Goal: Task Accomplishment & Management: Manage account settings

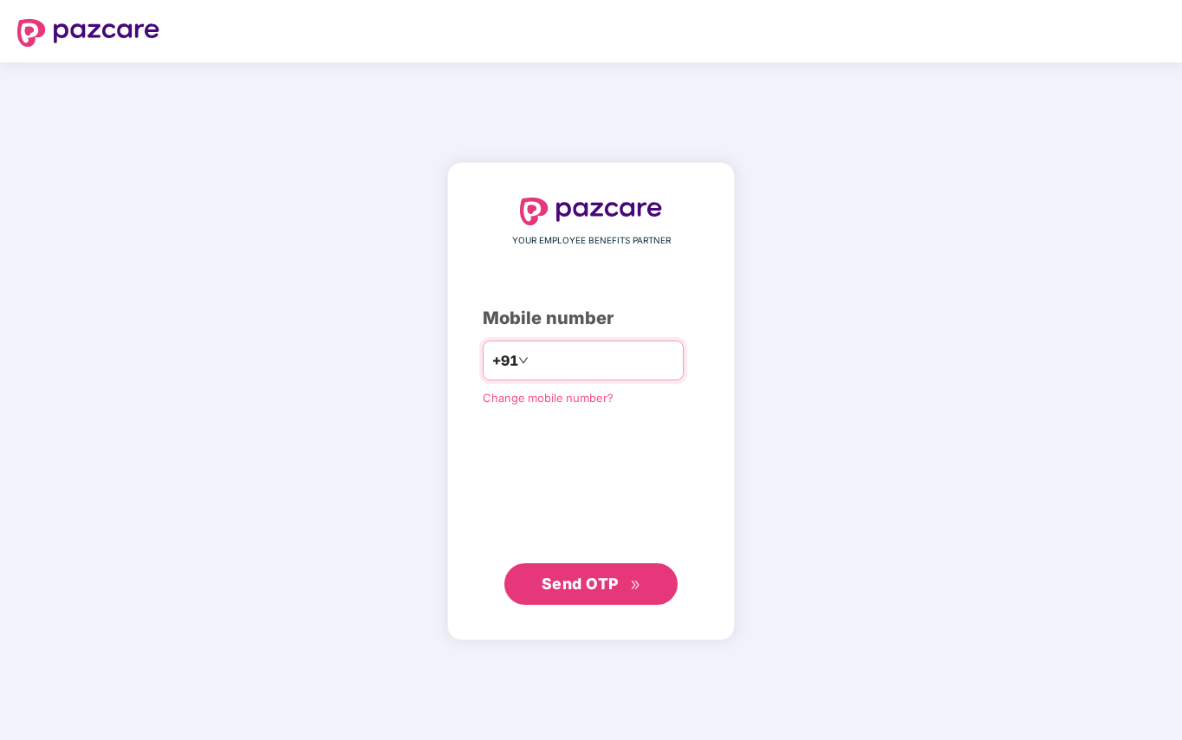
click at [532, 359] on input "number" at bounding box center [603, 361] width 142 height 28
type input "**********"
click at [589, 593] on span "Send OTP" at bounding box center [592, 583] width 100 height 24
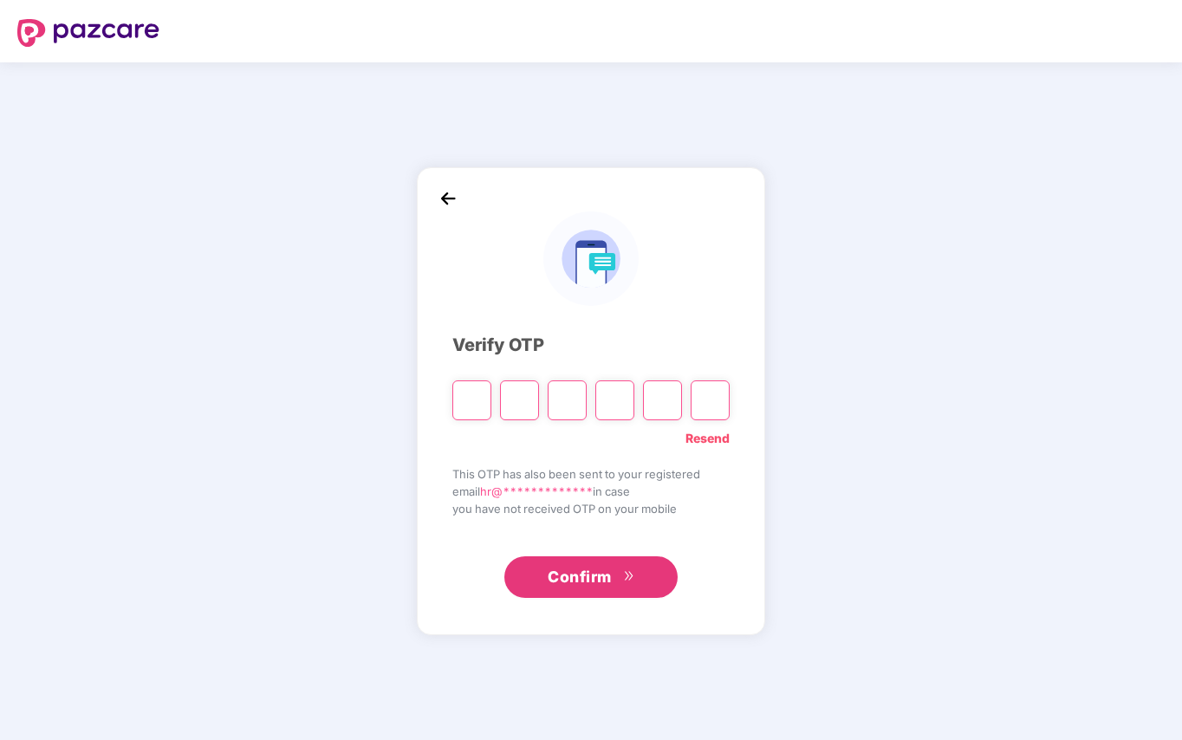
type input "*"
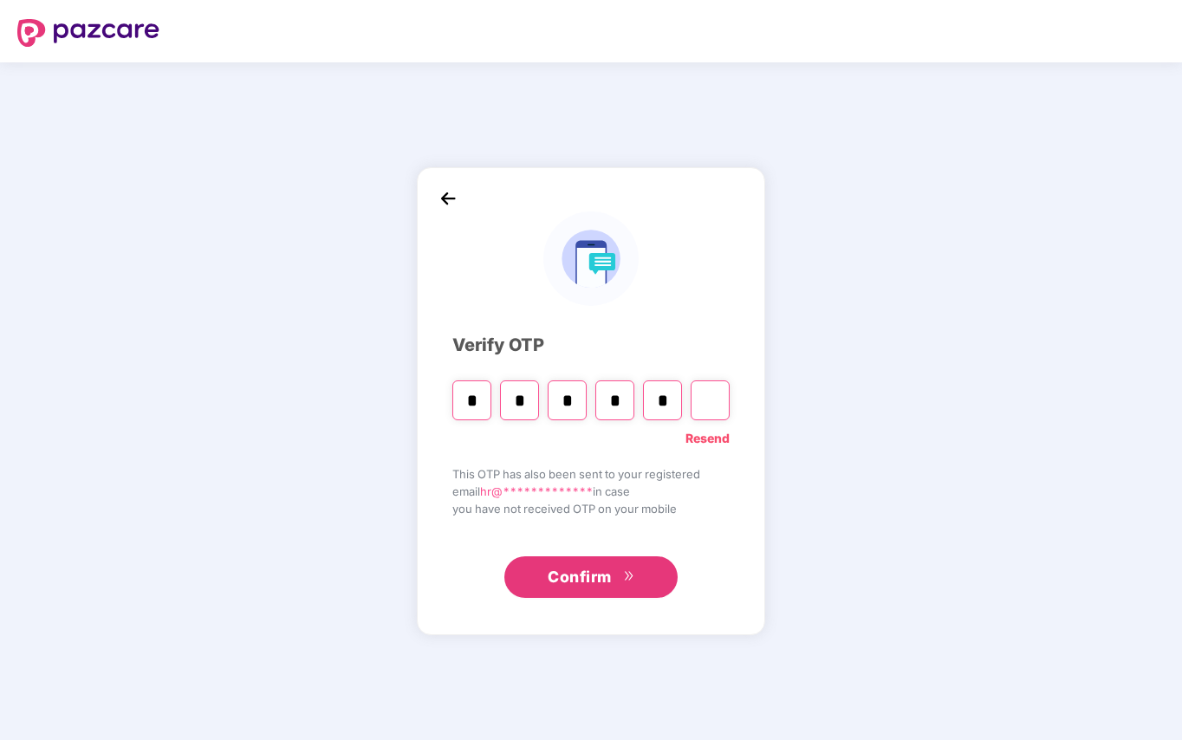
type input "*"
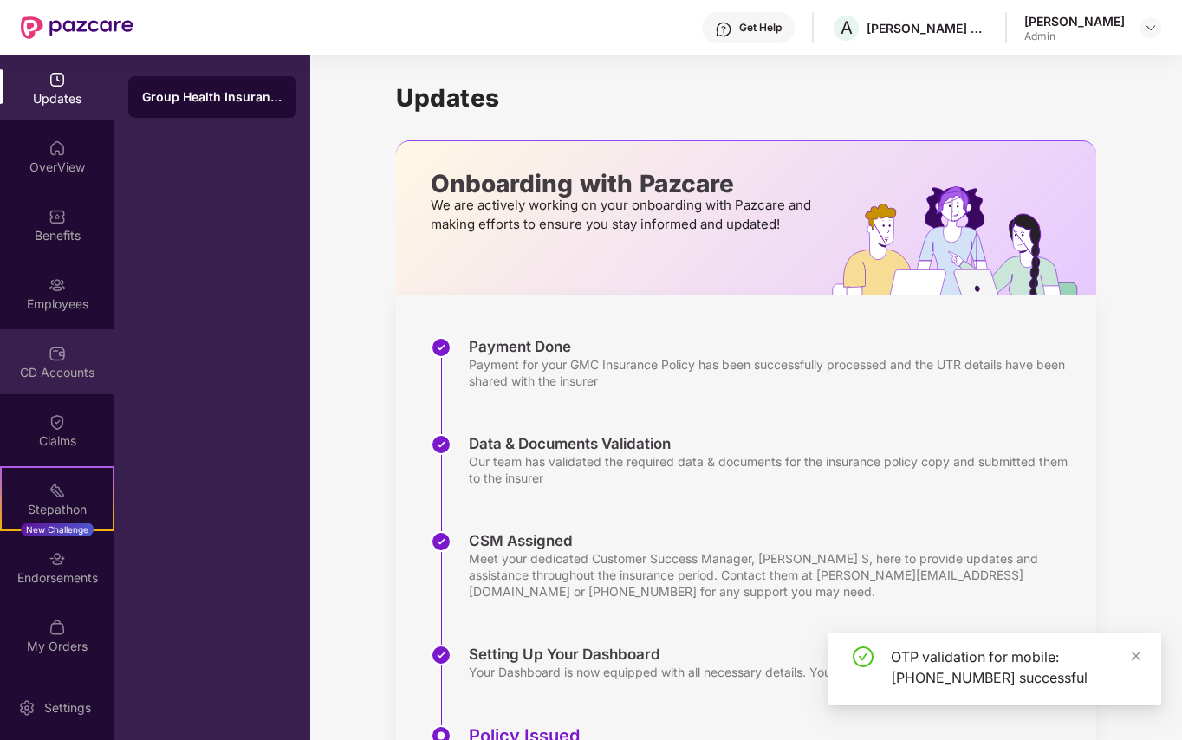
click at [42, 350] on div "CD Accounts" at bounding box center [57, 361] width 114 height 65
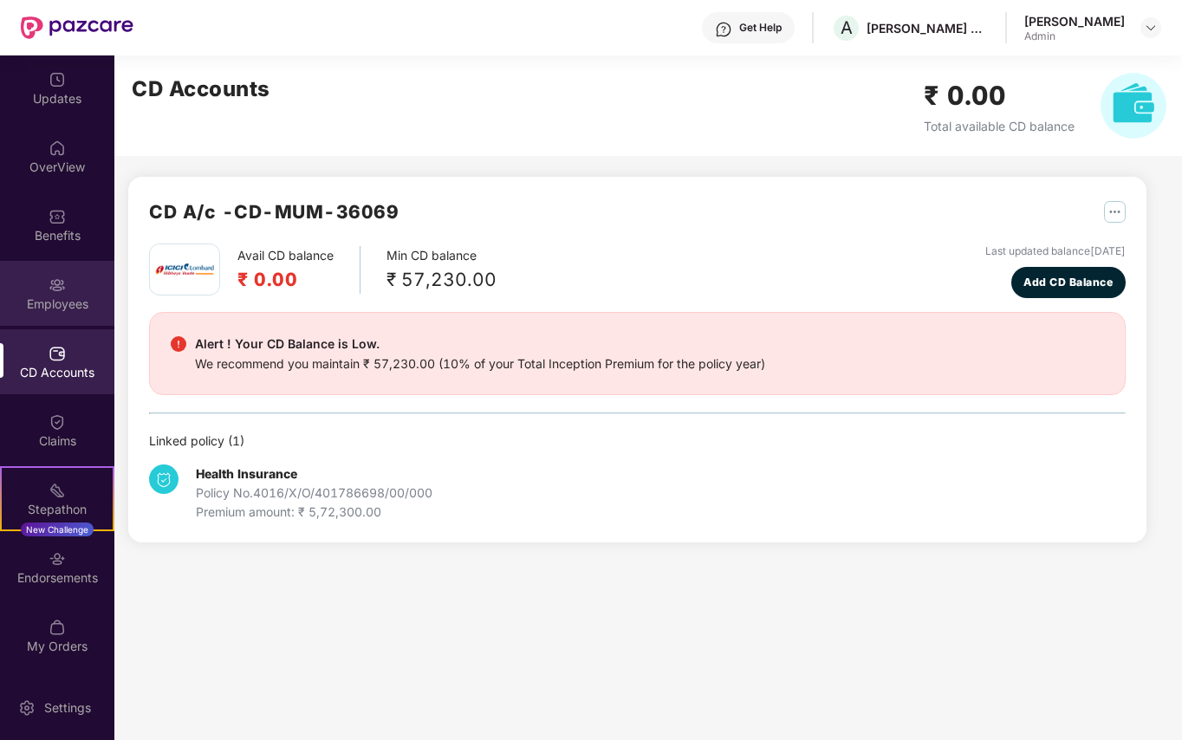
click at [53, 298] on div "Employees" at bounding box center [57, 304] width 114 height 17
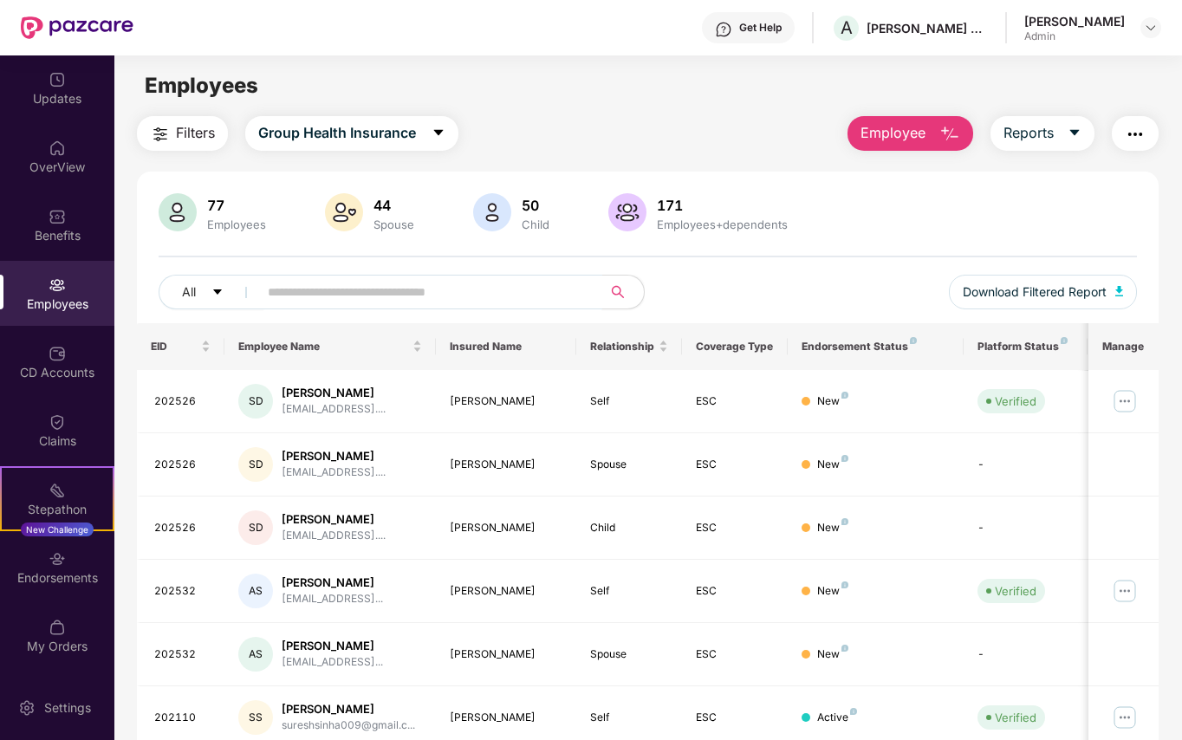
click at [335, 288] on input "text" at bounding box center [423, 292] width 311 height 26
click at [1118, 394] on img at bounding box center [1125, 401] width 28 height 28
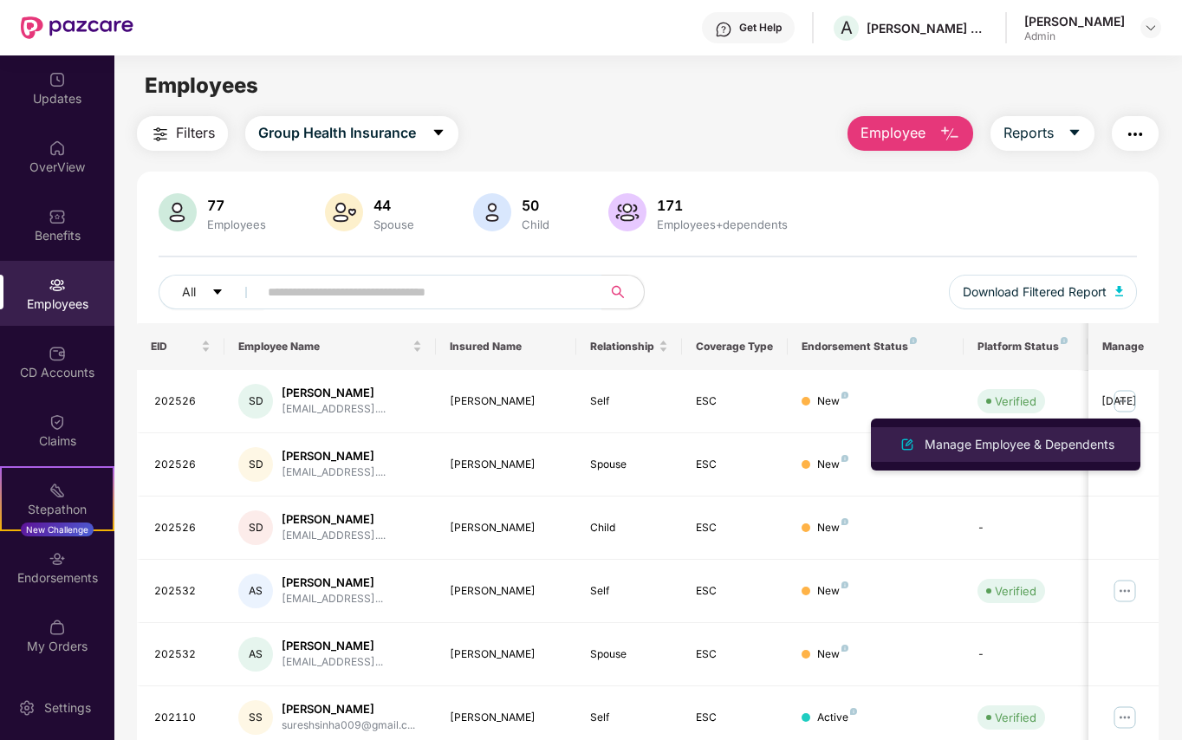
click at [981, 446] on div "Manage Employee & Dependents" at bounding box center [1019, 444] width 197 height 19
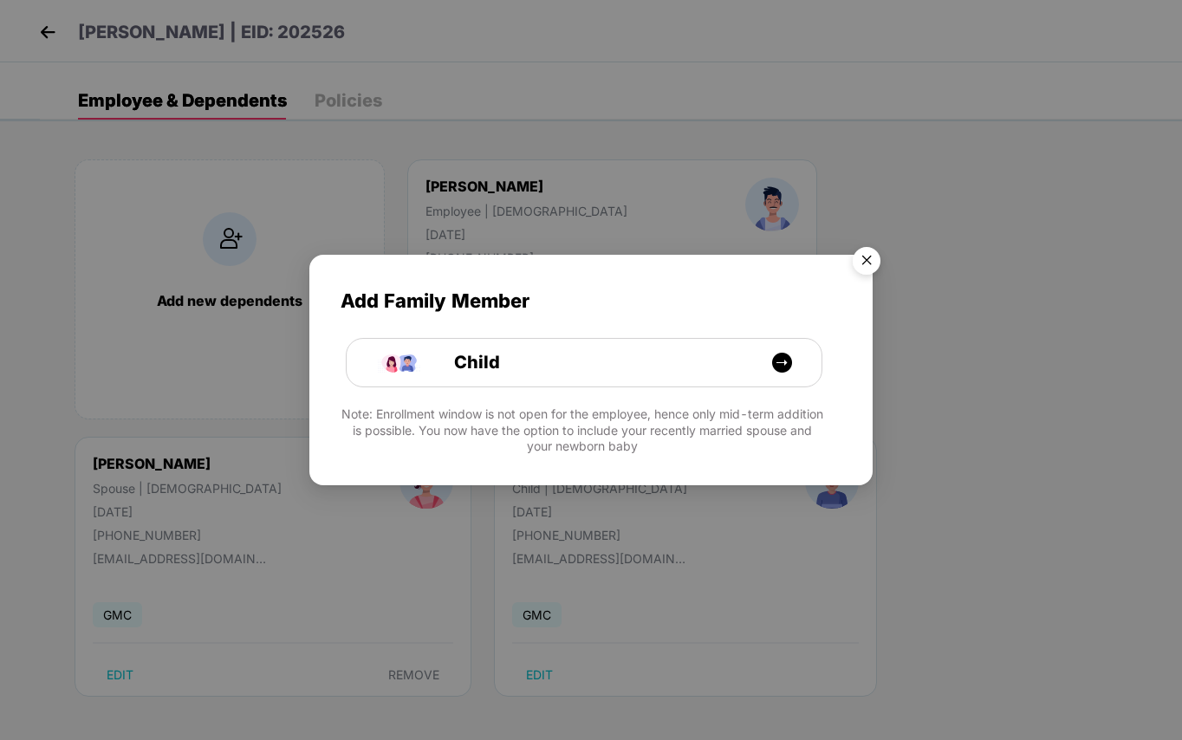
click at [875, 255] on img "Close" at bounding box center [867, 263] width 49 height 49
